Goal: Task Accomplishment & Management: Use online tool/utility

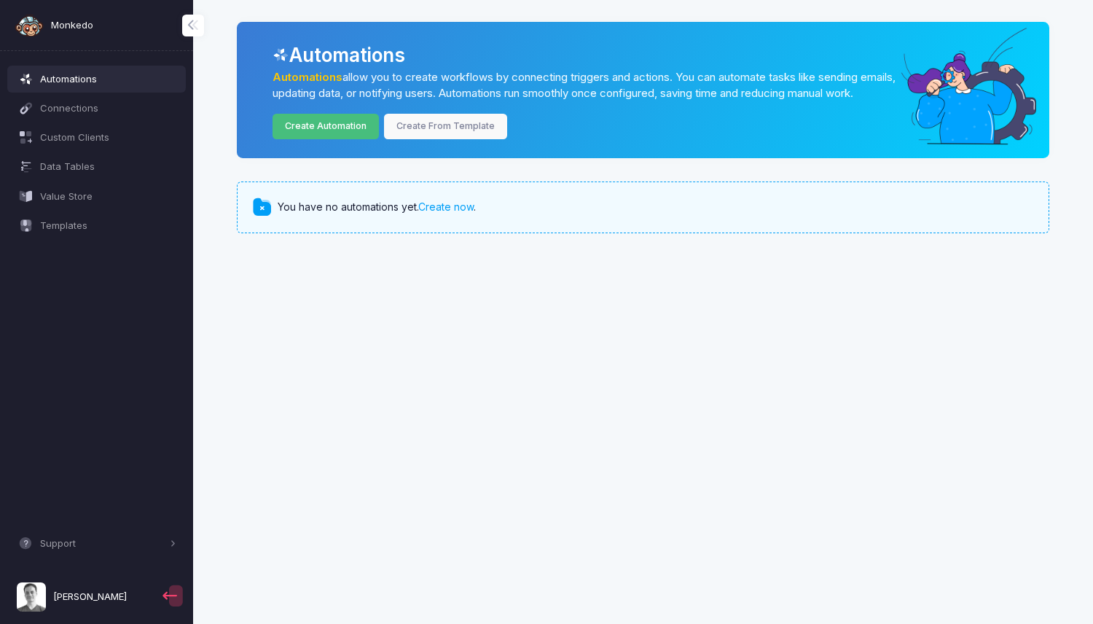
click at [315, 139] on link "Create Automation" at bounding box center [325, 126] width 107 height 25
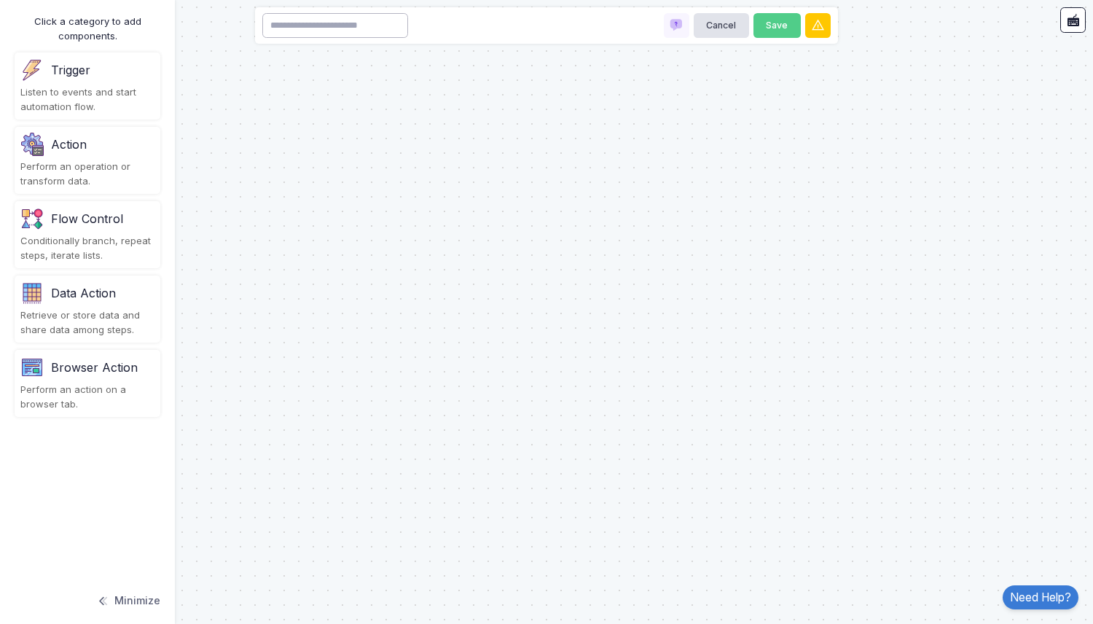
click at [353, 37] on input at bounding box center [335, 25] width 146 height 25
type input "**********"
click at [779, 29] on button "Save" at bounding box center [776, 25] width 47 height 25
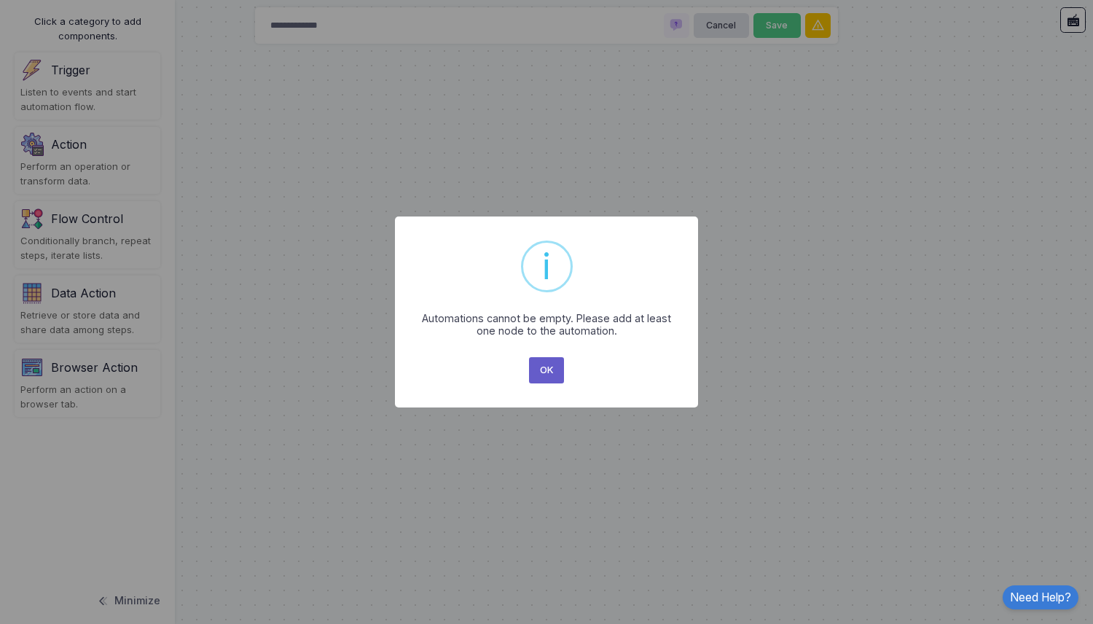
click at [546, 374] on button "OK" at bounding box center [546, 370] width 35 height 26
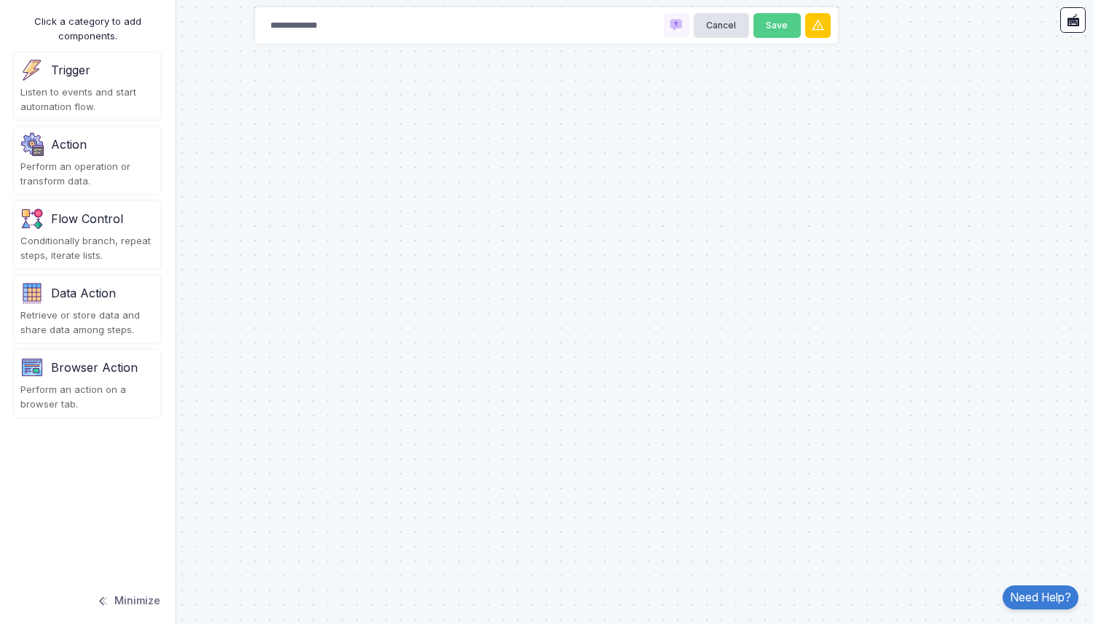
click at [134, 105] on div "Listen to events and start automation flow." at bounding box center [87, 99] width 134 height 28
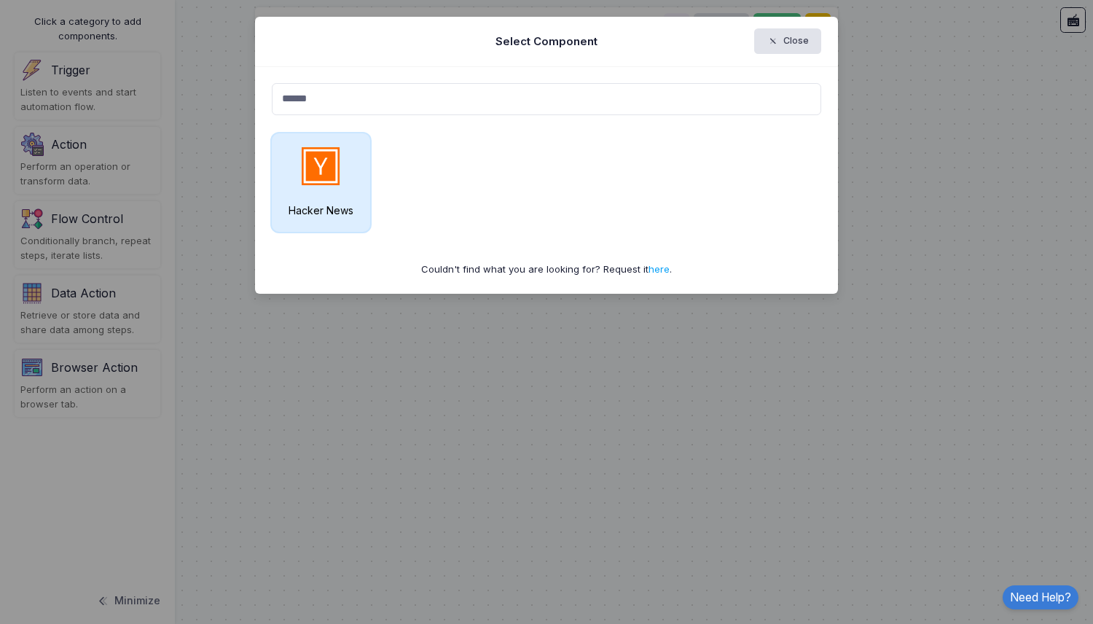
type input "******"
click at [286, 192] on div "Hacker News" at bounding box center [321, 182] width 98 height 98
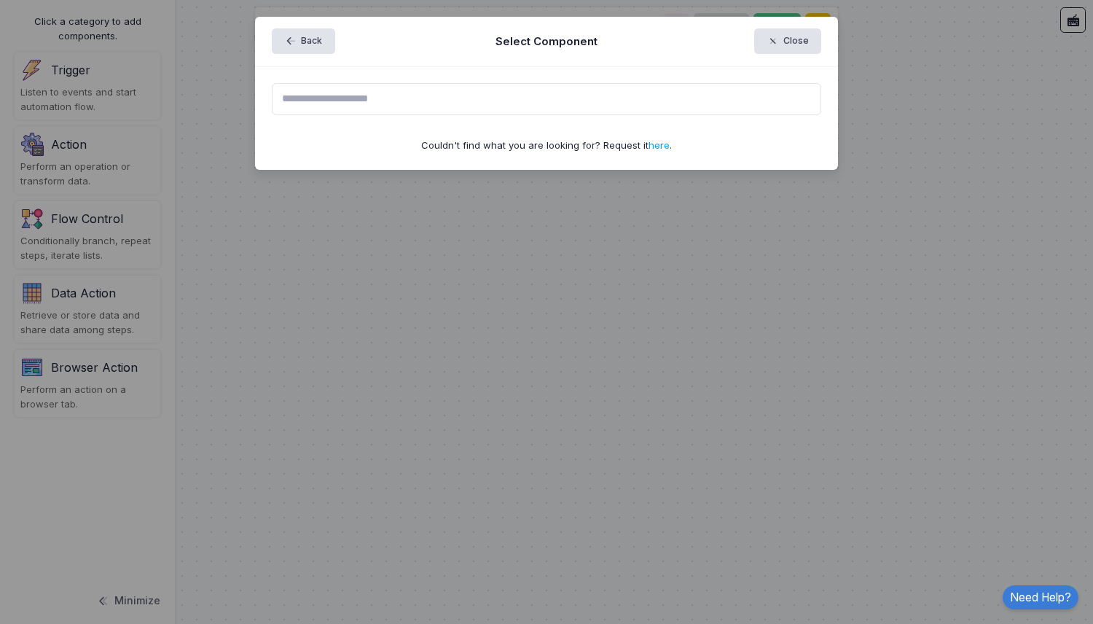
click at [292, 28] on div "Back Select Component Close" at bounding box center [546, 42] width 583 height 50
click at [297, 43] on span "button" at bounding box center [297, 41] width 0 height 13
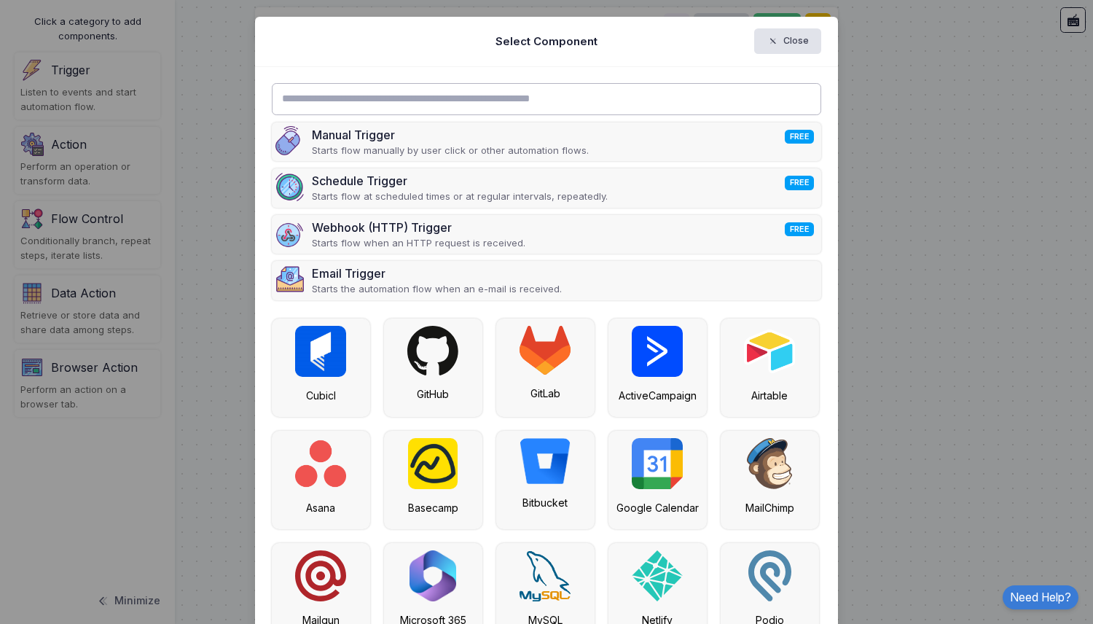
click at [363, 98] on input "text" at bounding box center [547, 99] width 550 height 32
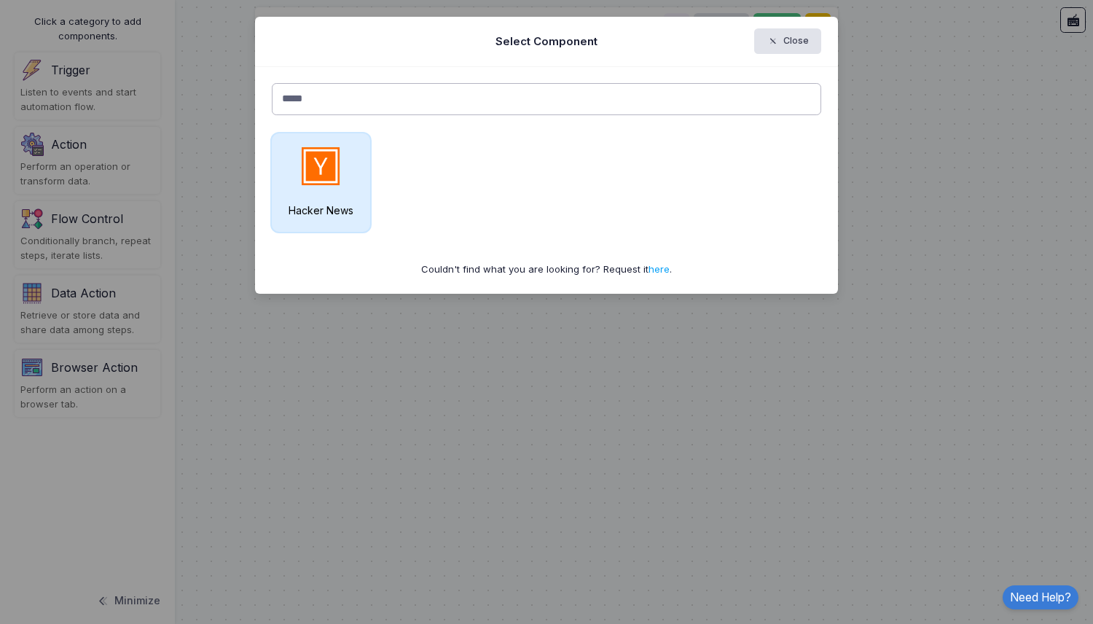
type input "*****"
click at [339, 163] on img at bounding box center [320, 166] width 51 height 51
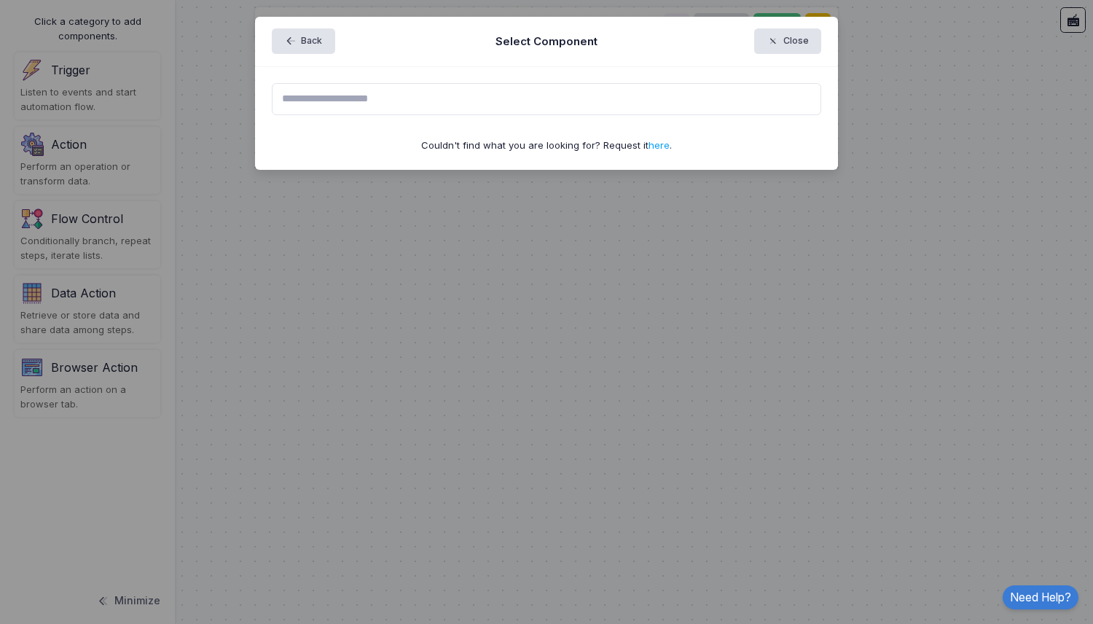
click at [603, 321] on ngb-modal-window "Back Select Component Close Couldn't find what you are looking for? Request it …" at bounding box center [546, 312] width 1093 height 624
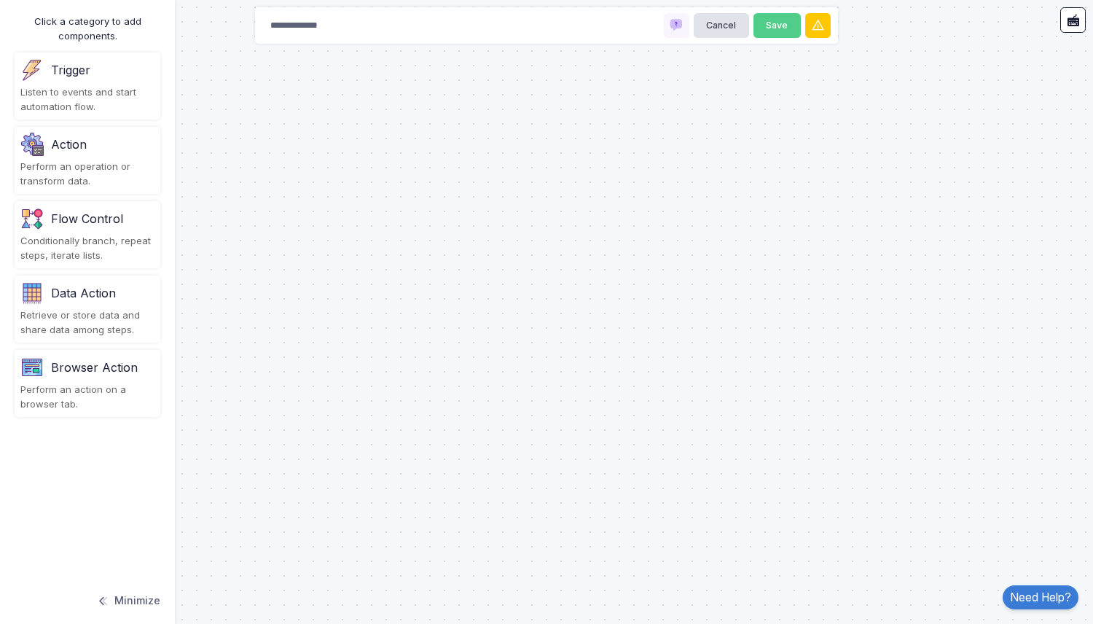
click at [122, 82] on div "Trigger Listen to events and start automation flow." at bounding box center [88, 85] width 146 height 67
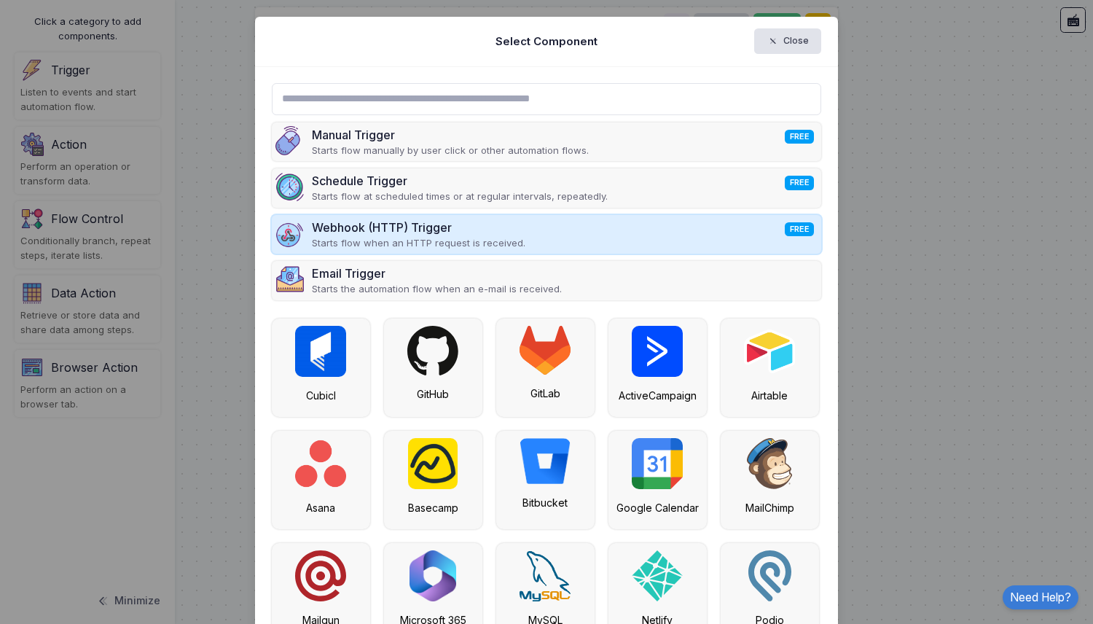
click at [550, 239] on div "Webhook (HTTP) Trigger FREE Starts flow when an HTTP request is received." at bounding box center [547, 234] width 550 height 39
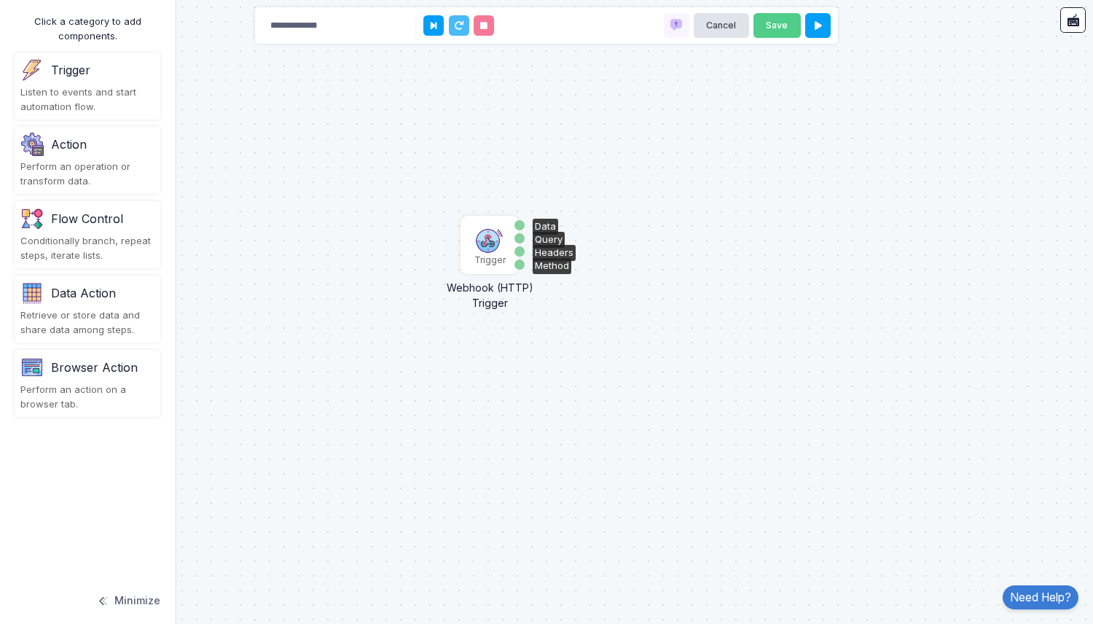
click at [488, 245] on img at bounding box center [489, 238] width 29 height 29
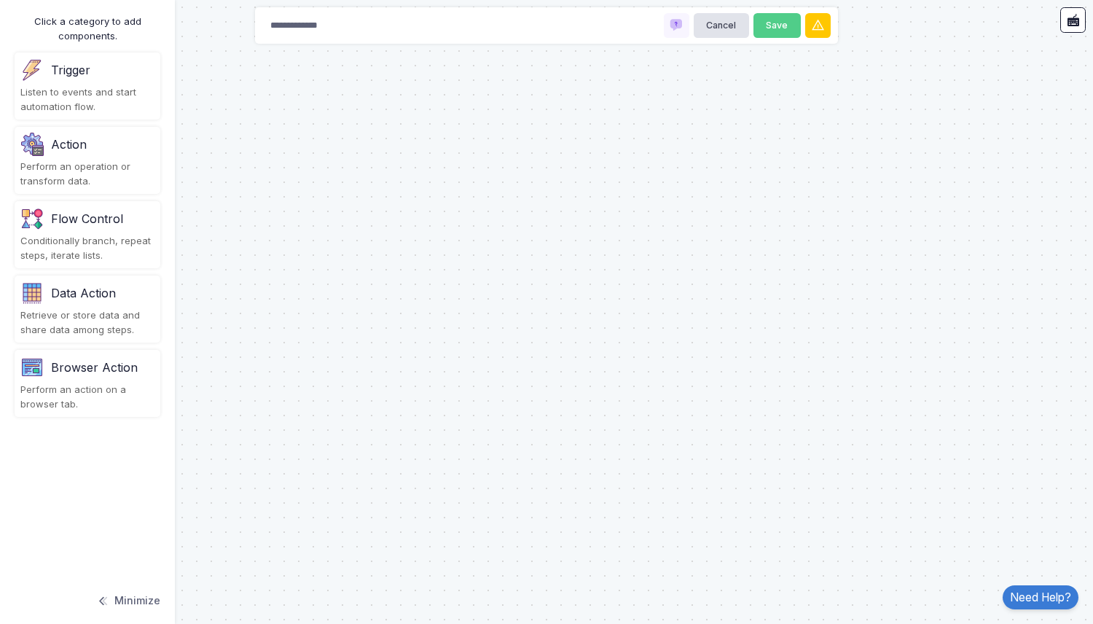
click at [98, 95] on div "Listen to events and start automation flow." at bounding box center [87, 99] width 134 height 28
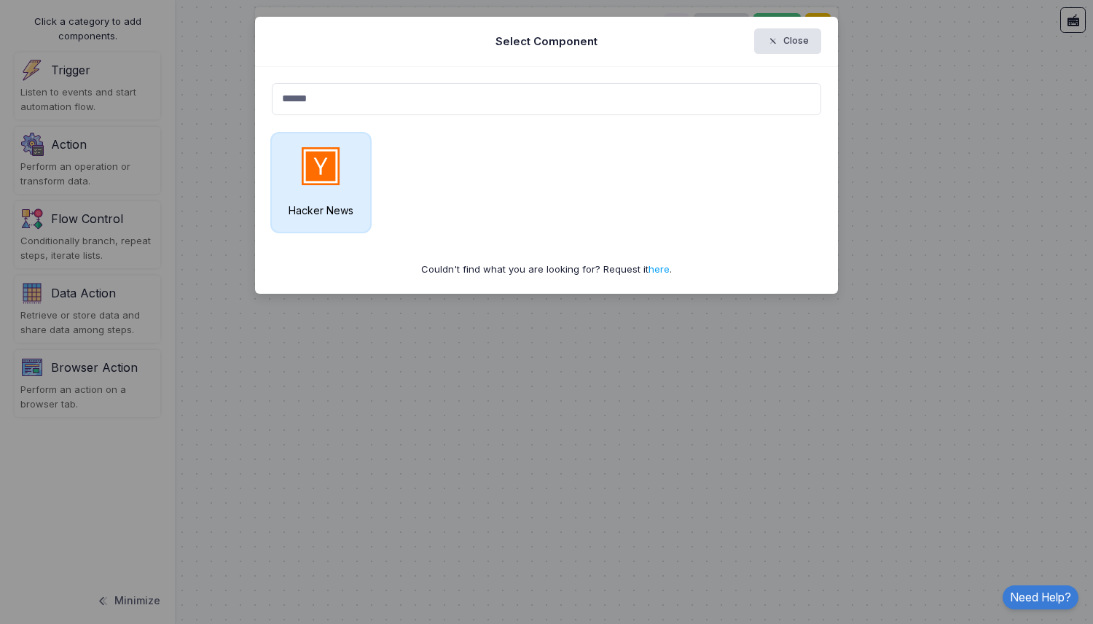
type input "******"
click at [312, 191] on div "Hacker News" at bounding box center [321, 182] width 98 height 98
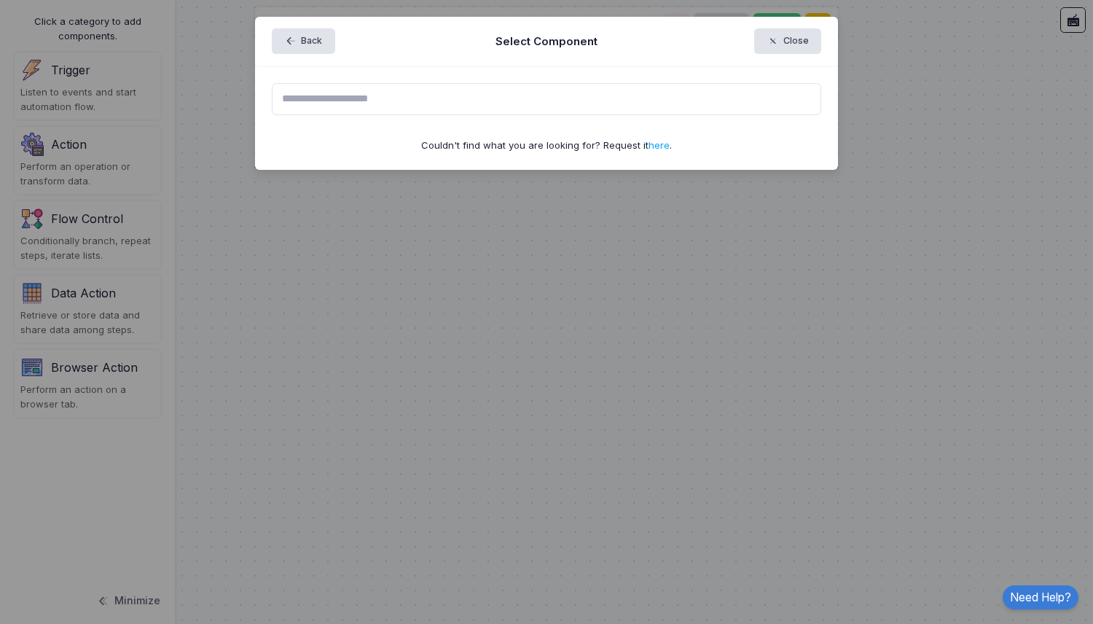
click at [326, 81] on div "Couldn't find what you are looking for? Request it here ." at bounding box center [546, 118] width 583 height 103
click at [328, 67] on div "Couldn't find what you are looking for? Request it here ." at bounding box center [546, 118] width 583 height 103
click at [331, 87] on input "text" at bounding box center [547, 99] width 550 height 32
click at [828, 36] on div "Back Select Component Close" at bounding box center [546, 42] width 583 height 50
click at [801, 42] on button "Close" at bounding box center [788, 40] width 68 height 25
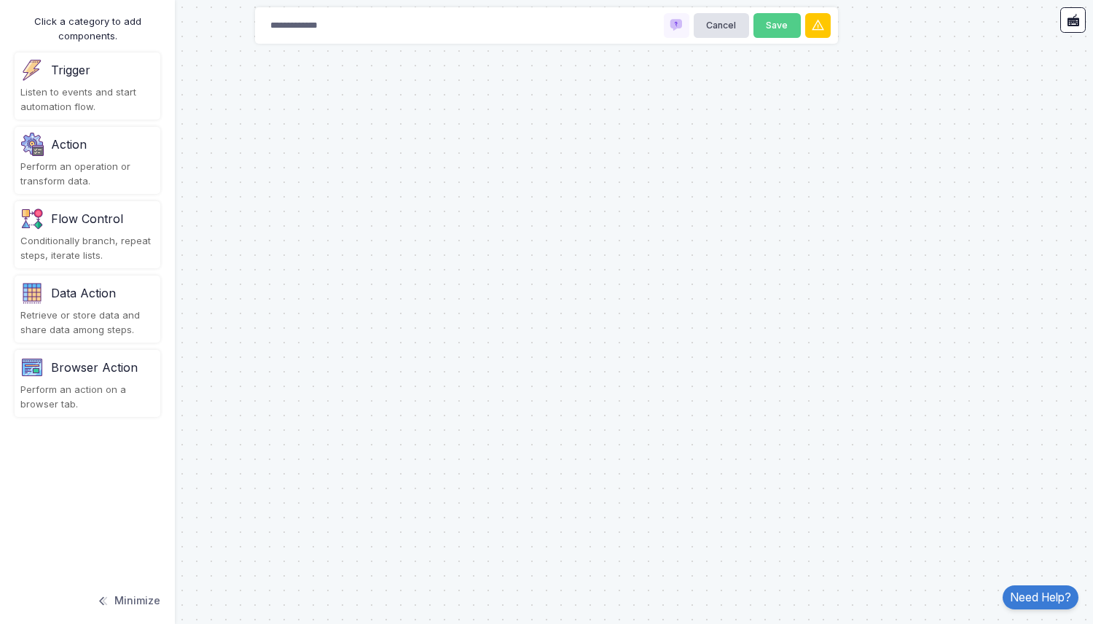
click at [845, 149] on div at bounding box center [546, 312] width 1093 height 624
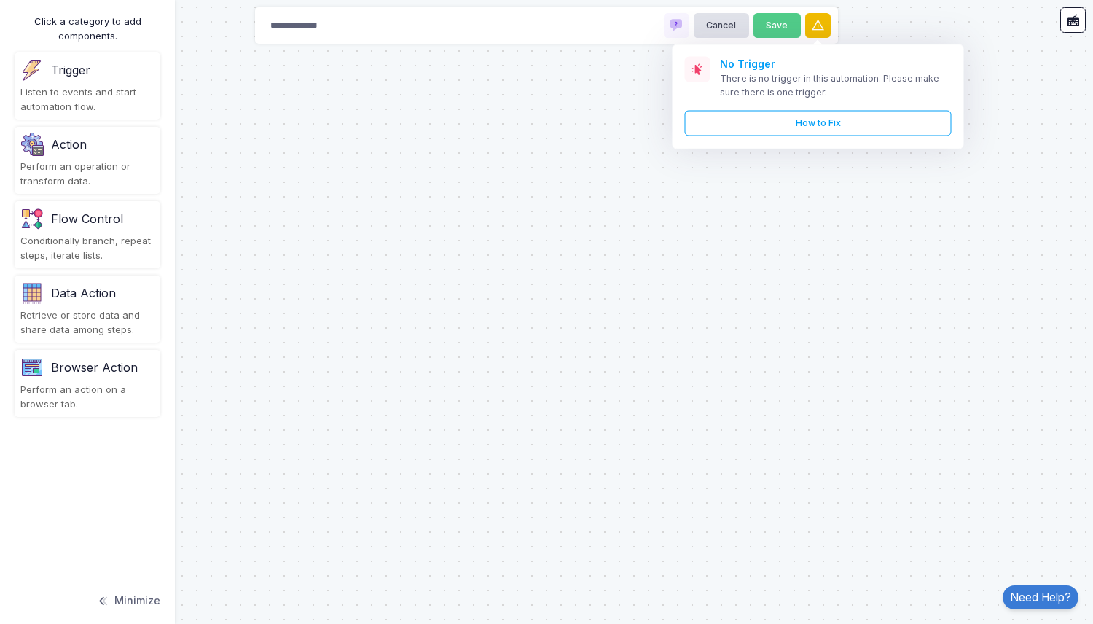
click at [818, 28] on icon at bounding box center [818, 25] width 15 height 15
click at [816, 18] on icon at bounding box center [818, 25] width 15 height 15
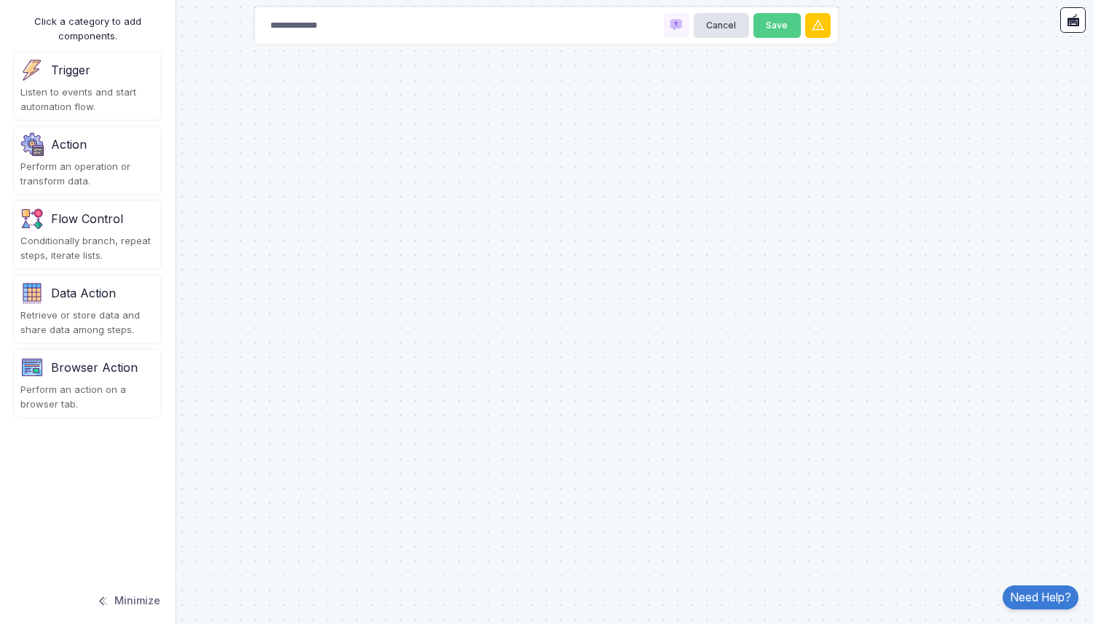
click at [889, 185] on div at bounding box center [546, 312] width 1093 height 624
